Goal: Task Accomplishment & Management: Manage account settings

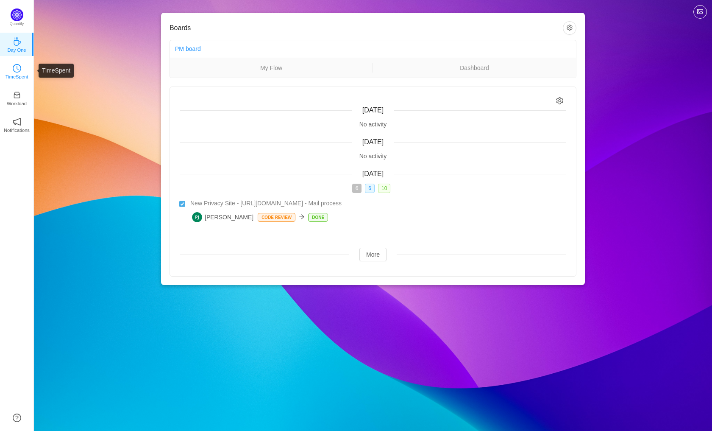
click at [13, 72] on link "TimeSpent" at bounding box center [17, 71] width 8 height 8
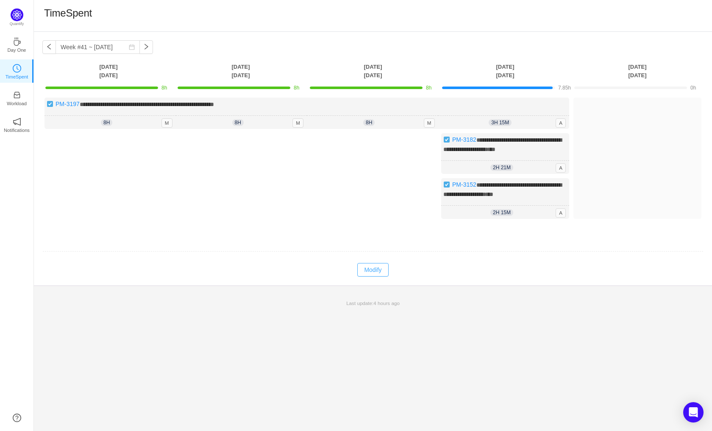
click at [381, 276] on button "Modify" at bounding box center [372, 270] width 31 height 14
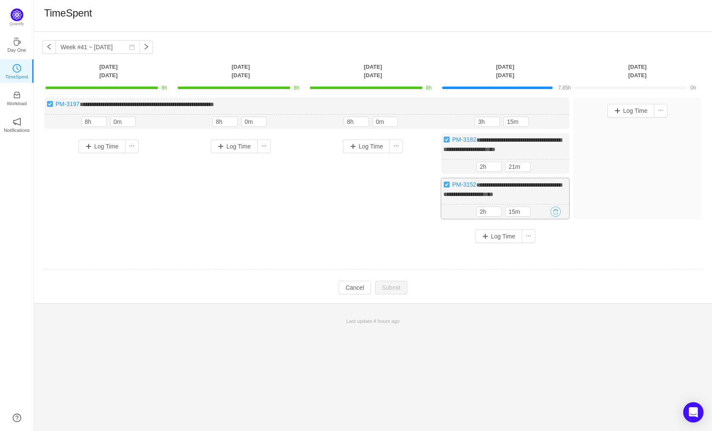
click at [560, 217] on button "button" at bounding box center [556, 211] width 10 height 10
click at [549, 259] on button "Yes" at bounding box center [546, 255] width 17 height 10
click at [555, 163] on button "button" at bounding box center [556, 166] width 10 height 10
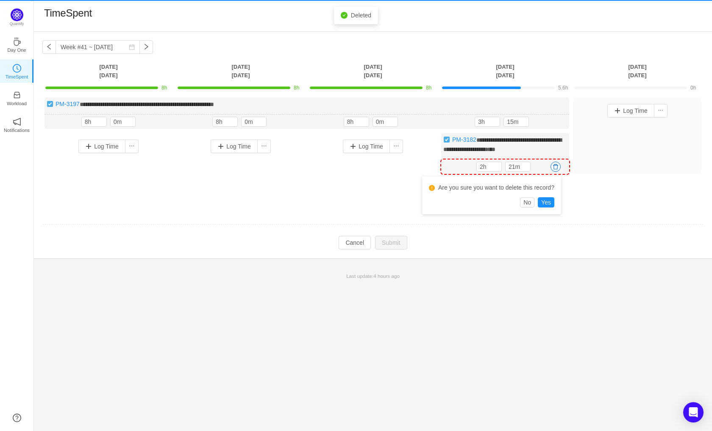
click at [546, 196] on div "Are you sure you want to delete this record?" at bounding box center [491, 189] width 125 height 16
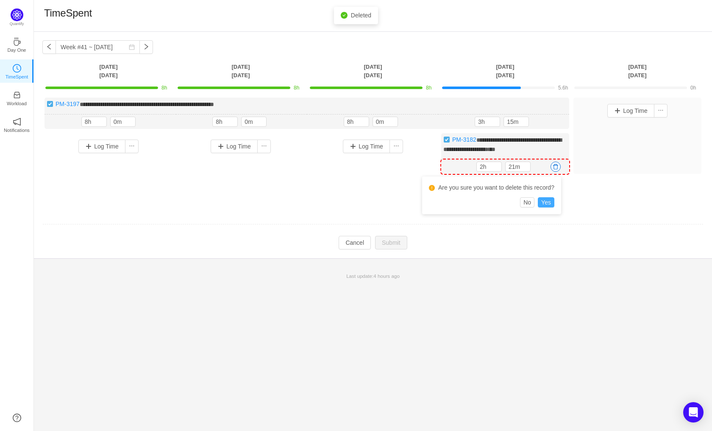
click at [546, 200] on button "Yes" at bounding box center [546, 202] width 17 height 10
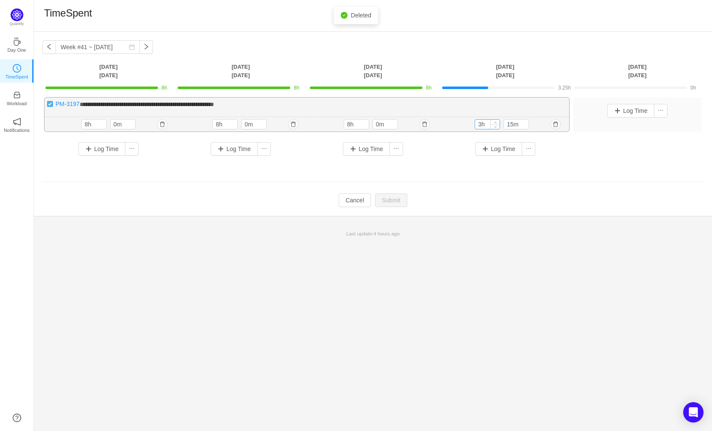
click at [489, 125] on input "3h" at bounding box center [487, 124] width 25 height 9
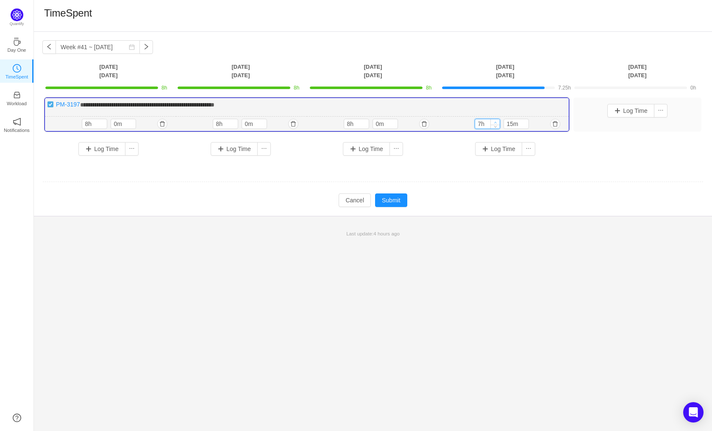
type input "8h"
click at [496, 122] on icon "icon: up" at bounding box center [495, 122] width 3 height 3
click at [526, 127] on span "Decrease Value" at bounding box center [524, 126] width 9 height 6
type input "0m"
click at [526, 127] on span "Decrease Value" at bounding box center [524, 126] width 9 height 6
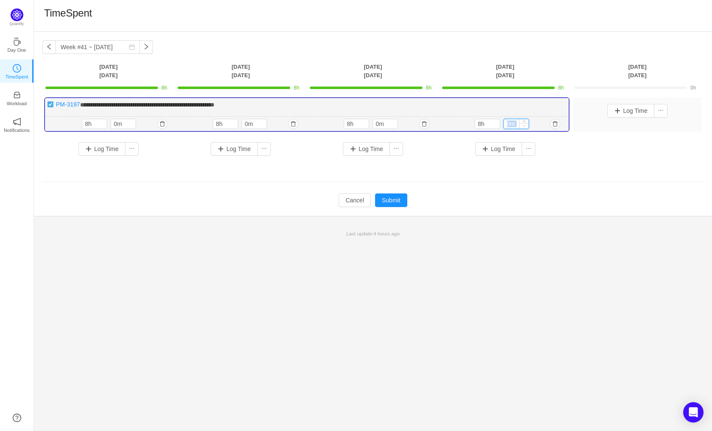
click at [526, 127] on span "Decrease Value" at bounding box center [524, 126] width 9 height 6
click at [406, 198] on button "Submit" at bounding box center [391, 200] width 32 height 14
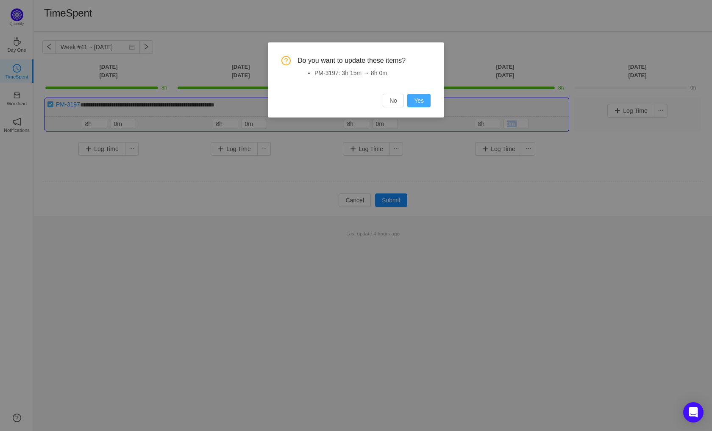
click at [422, 102] on button "Yes" at bounding box center [418, 101] width 23 height 14
